Goal: Information Seeking & Learning: Learn about a topic

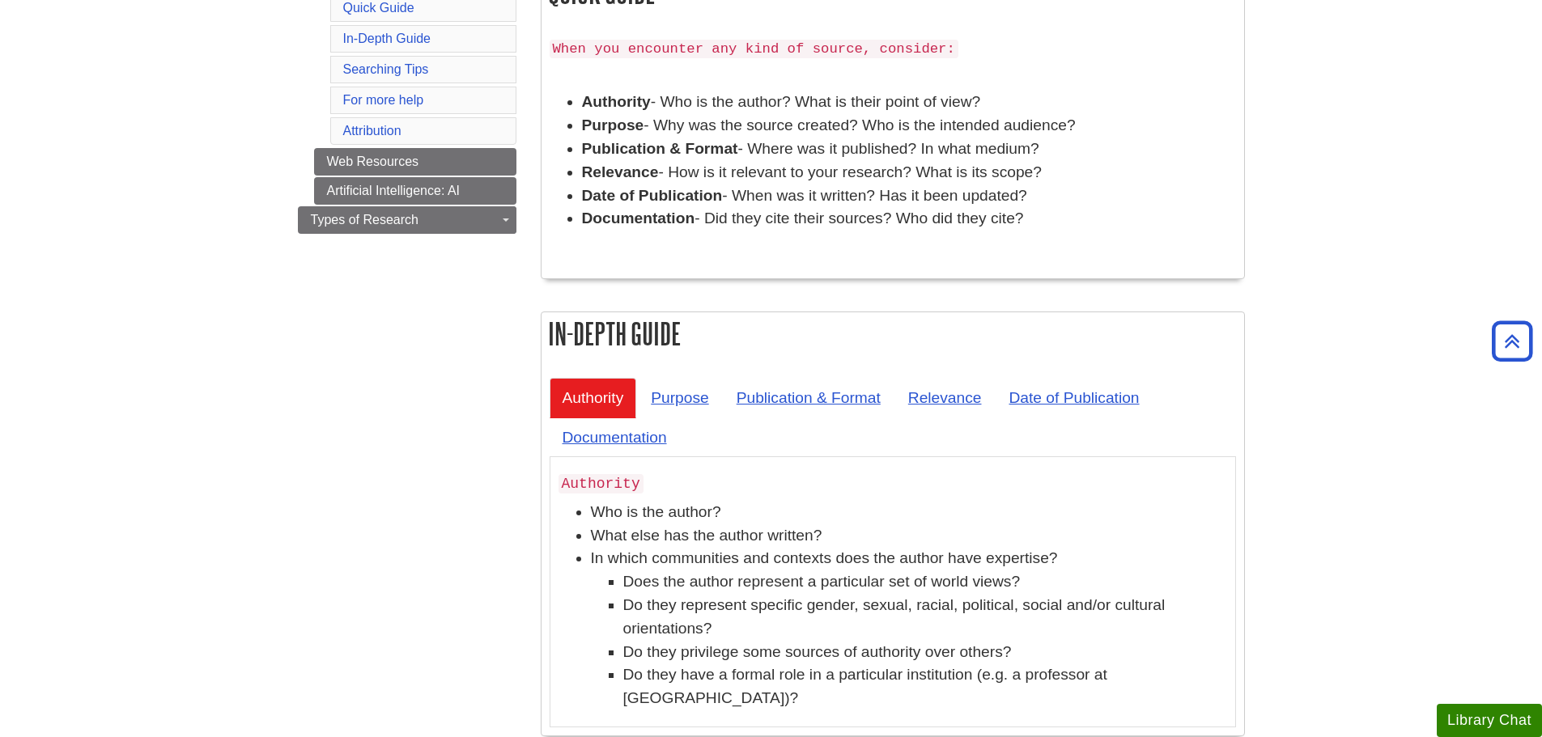
scroll to position [324, 0]
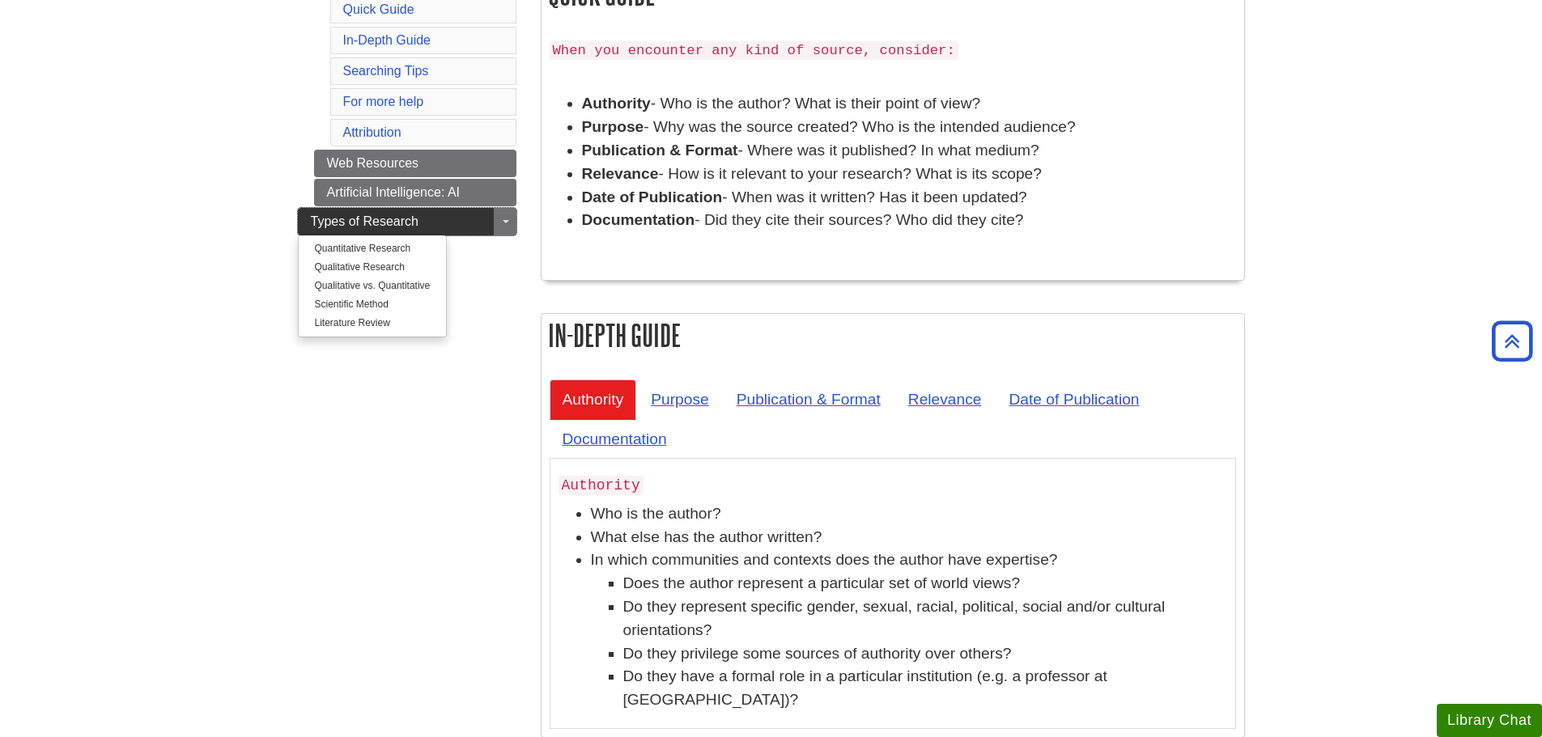
click at [355, 215] on span "Types of Research" at bounding box center [365, 221] width 108 height 14
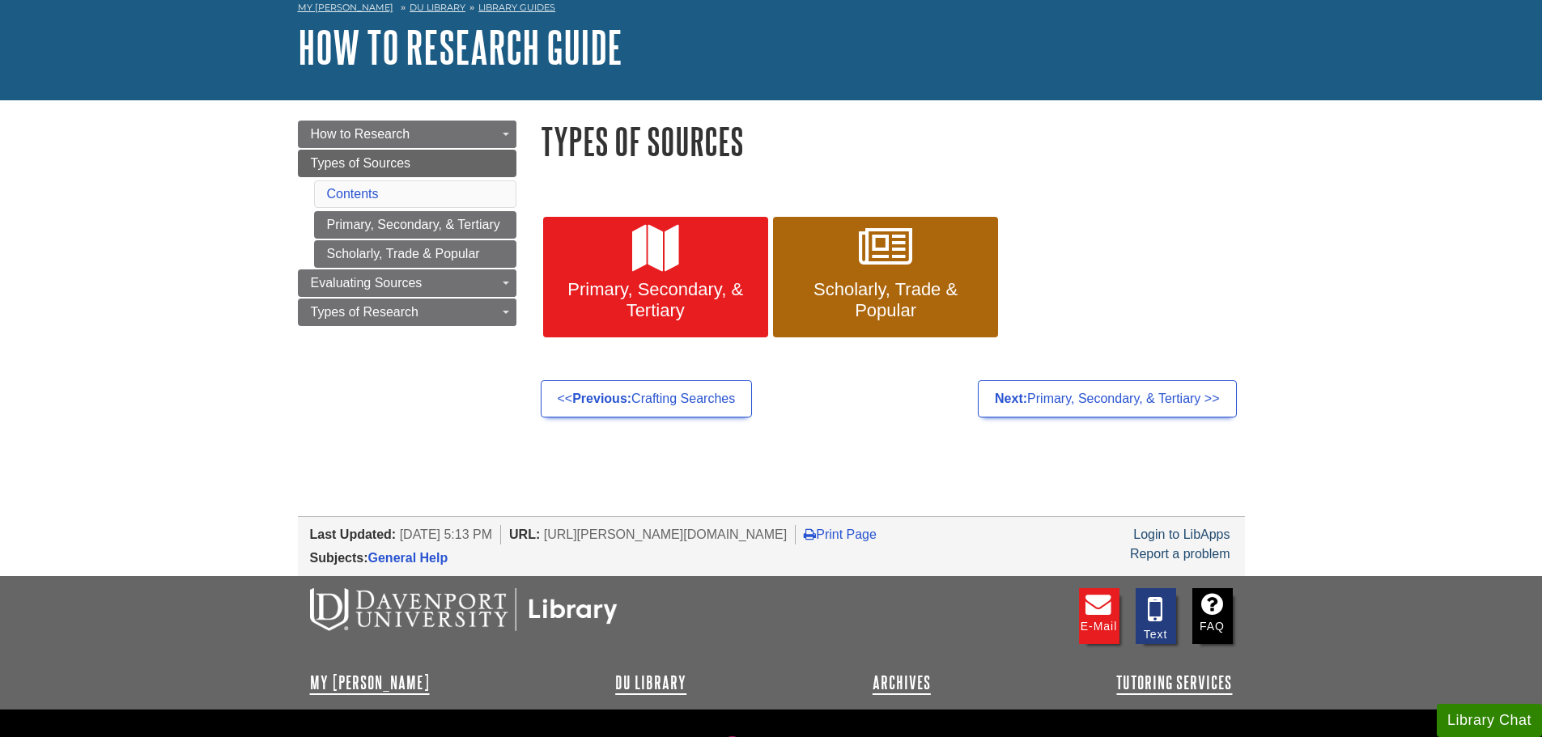
scroll to position [81, 0]
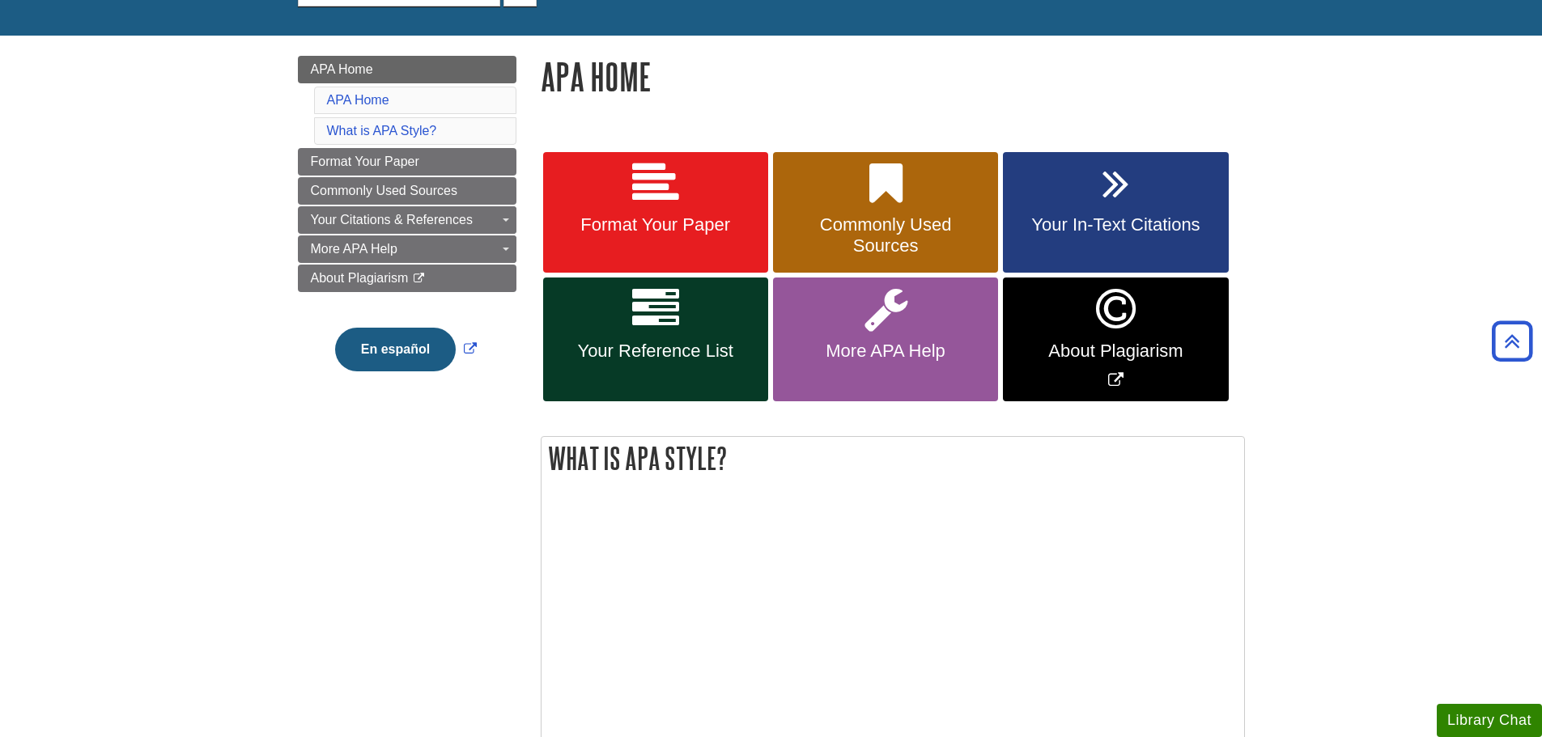
scroll to position [162, 0]
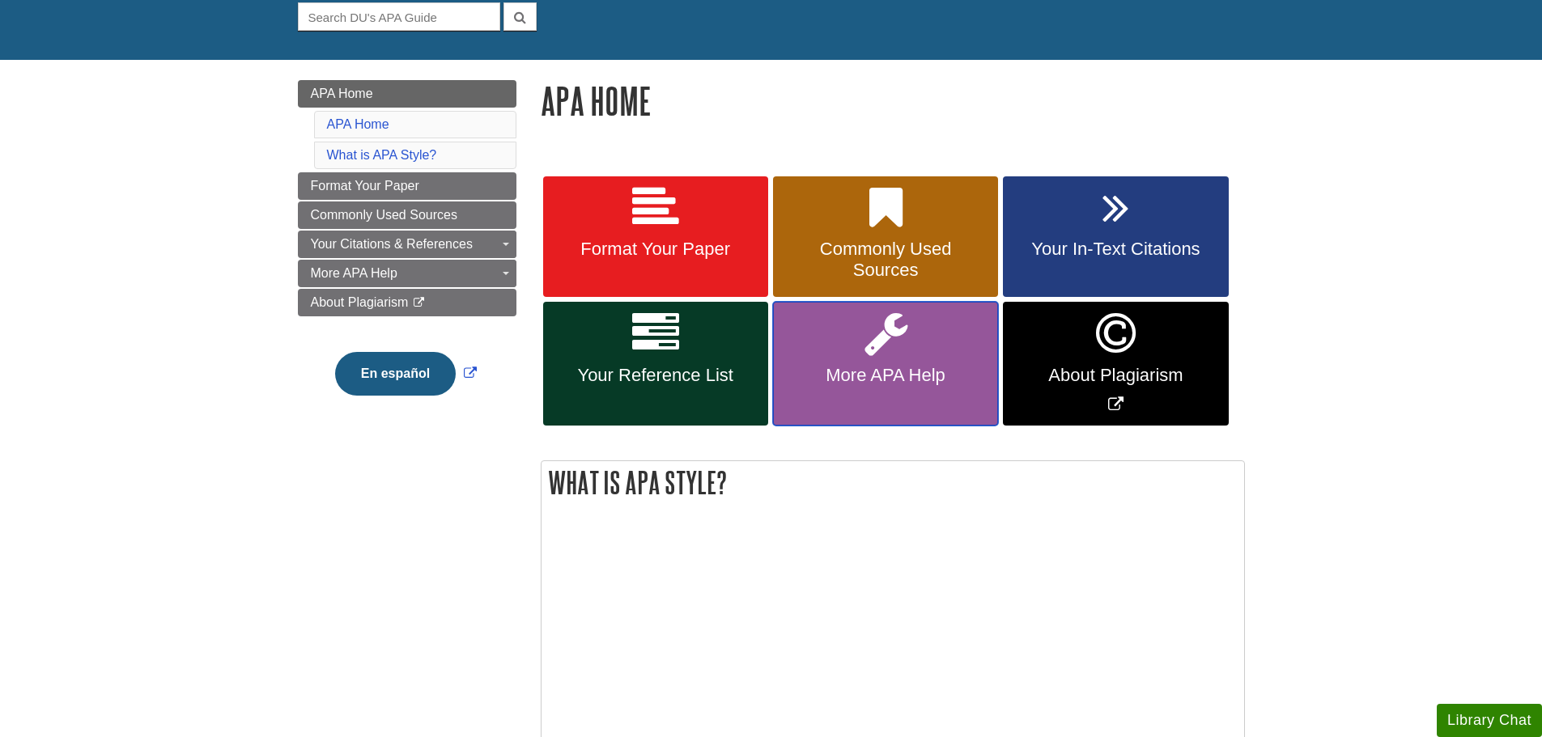
click at [813, 372] on span "More APA Help" at bounding box center [885, 375] width 201 height 21
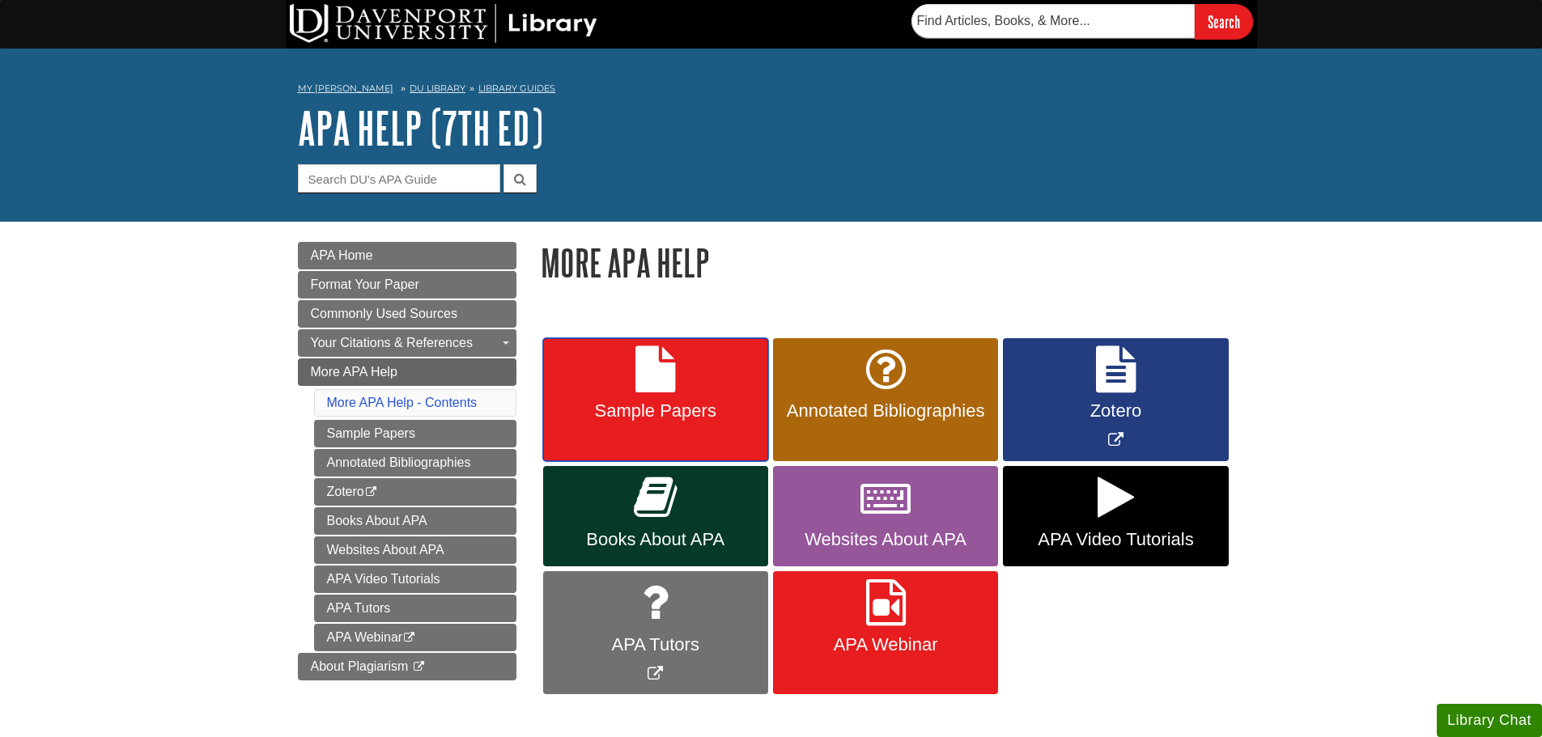
click at [672, 377] on icon at bounding box center [655, 369] width 40 height 47
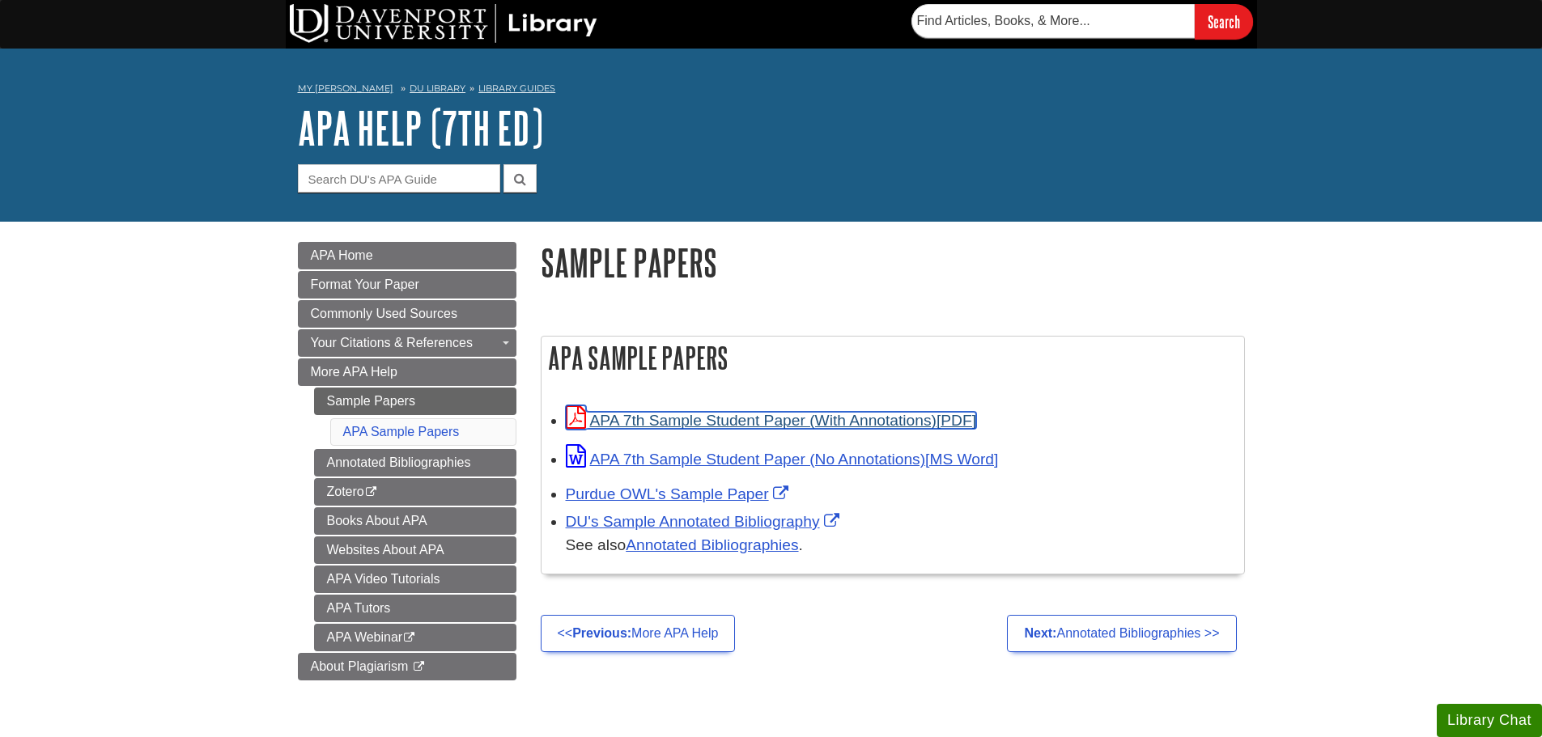
click at [724, 417] on link "APA 7th Sample Student Paper (With Annotations)" at bounding box center [771, 420] width 410 height 17
